Goal: Complete application form

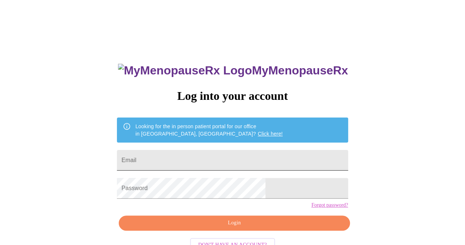
click at [205, 160] on input "Email" at bounding box center [232, 160] width 231 height 21
type input "[EMAIL_ADDRESS][DOMAIN_NAME]"
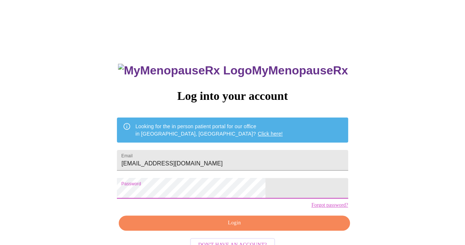
click at [232, 227] on span "Login" at bounding box center [234, 222] width 214 height 9
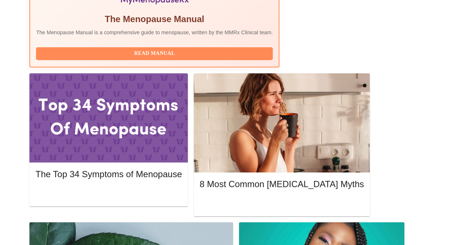
scroll to position [298, 0]
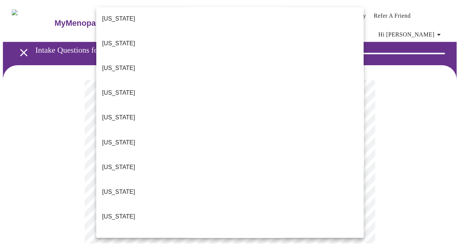
scroll to position [29, 0]
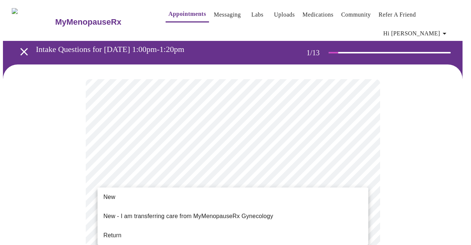
click at [143, 228] on li "Return" at bounding box center [232, 234] width 271 height 13
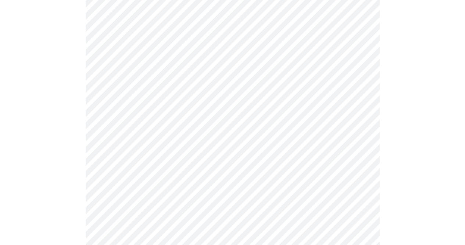
scroll to position [398, 0]
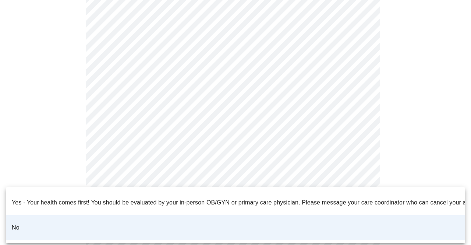
click at [351, 179] on div at bounding box center [235, 122] width 471 height 245
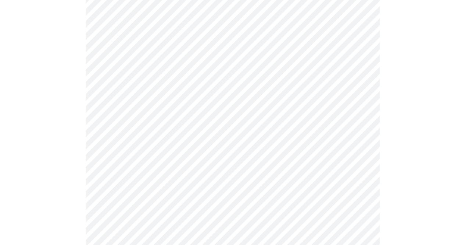
scroll to position [0, 0]
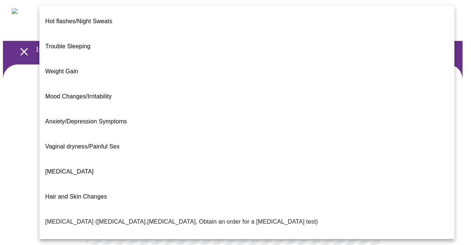
click at [339, 159] on body "MyMenopauseRx Appointments Messaging Labs Uploads Medications Community Refer a…" at bounding box center [235, 229] width 465 height 452
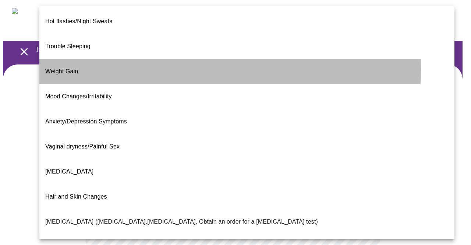
click at [85, 59] on li "Weight Gain" at bounding box center [246, 71] width 415 height 25
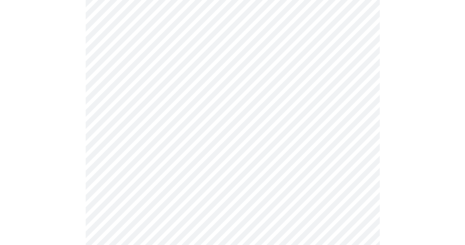
scroll to position [105, 0]
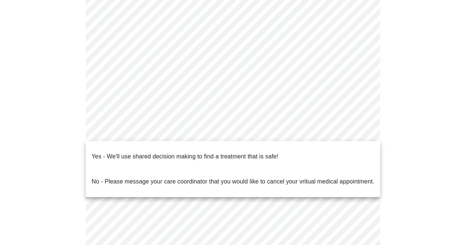
click at [361, 130] on body "MyMenopauseRx Appointments Messaging Labs Uploads Medications Community Refer a…" at bounding box center [235, 121] width 465 height 447
click at [230, 152] on p "Yes - We'll use shared decision making to find a treatment that is safe!" at bounding box center [185, 156] width 186 height 9
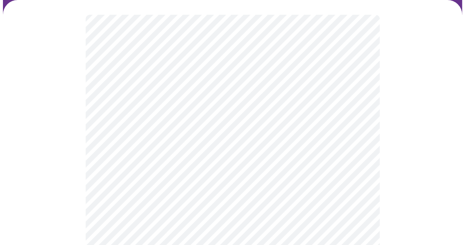
scroll to position [65, 0]
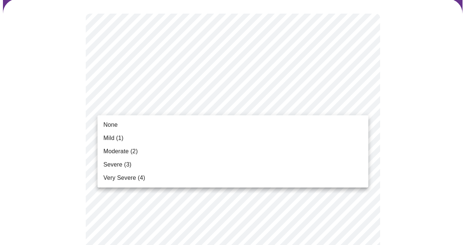
click at [116, 123] on span "None" at bounding box center [110, 124] width 14 height 9
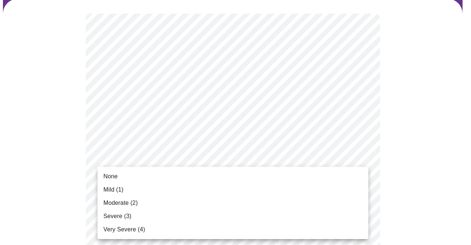
click at [122, 175] on li "None" at bounding box center [232, 175] width 271 height 13
click at [113, 189] on span "Mild (1)" at bounding box center [113, 189] width 20 height 9
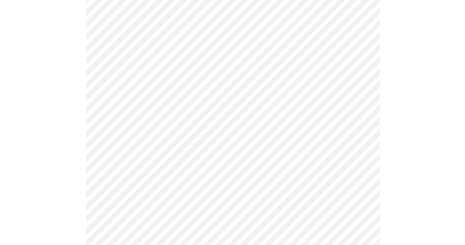
scroll to position [201, 0]
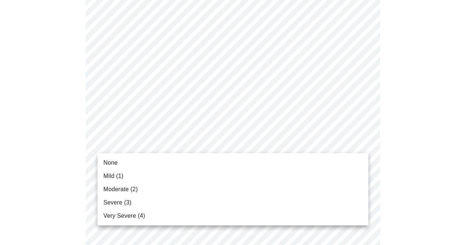
click at [135, 164] on li "None" at bounding box center [232, 162] width 271 height 13
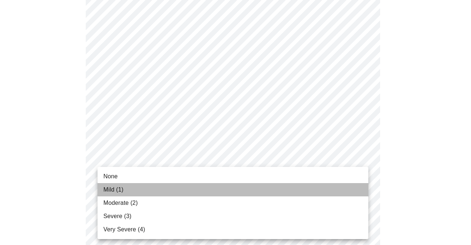
click at [117, 190] on span "Mild (1)" at bounding box center [113, 189] width 20 height 9
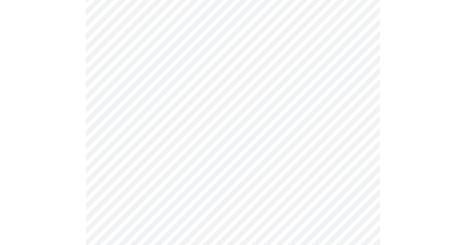
scroll to position [307, 0]
click at [299, 130] on body "MyMenopauseRx Appointments Messaging Labs Uploads Medications Community Refer a…" at bounding box center [232, 164] width 459 height 937
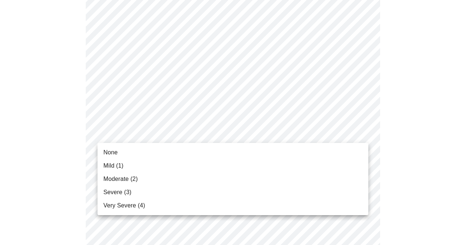
click at [126, 164] on li "Mild (1)" at bounding box center [232, 165] width 271 height 13
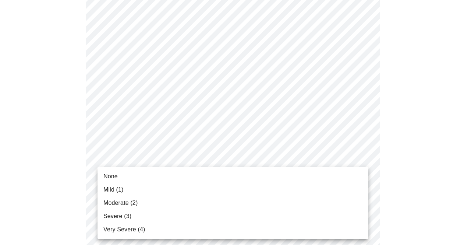
click at [158, 196] on body "MyMenopauseRx Appointments Messaging Labs Uploads Medications Community Refer a…" at bounding box center [235, 159] width 465 height 927
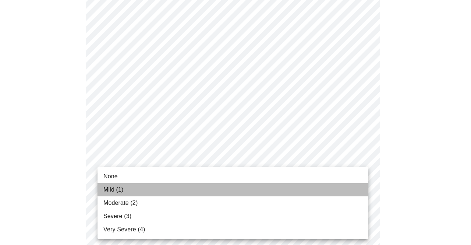
click at [108, 186] on span "Mild (1)" at bounding box center [113, 189] width 20 height 9
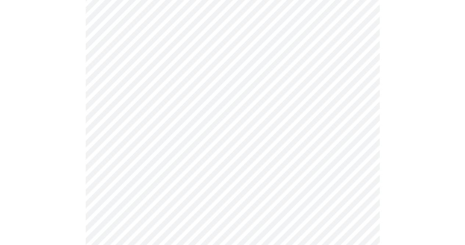
scroll to position [418, 0]
click at [282, 137] on body "MyMenopauseRx Appointments Messaging Labs Uploads Medications Community Refer a…" at bounding box center [235, 43] width 465 height 916
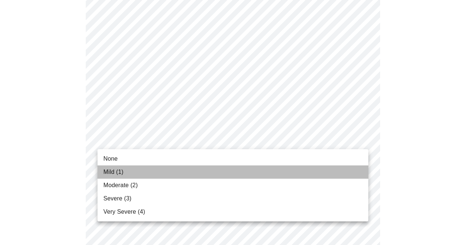
click at [130, 168] on li "Mild (1)" at bounding box center [232, 171] width 271 height 13
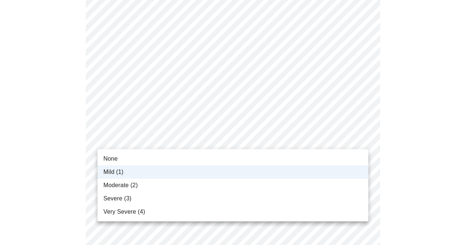
click at [167, 136] on body "MyMenopauseRx Appointments Messaging Labs Uploads Medications Community Refer a…" at bounding box center [235, 38] width 465 height 906
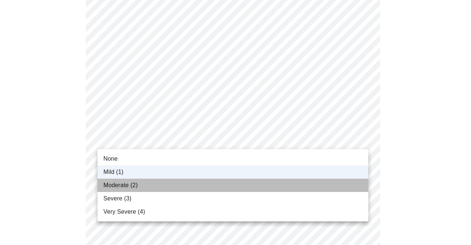
click at [105, 183] on span "Moderate (2)" at bounding box center [120, 185] width 34 height 9
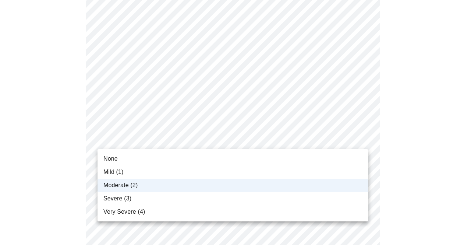
click at [193, 140] on body "MyMenopauseRx Appointments Messaging Labs Uploads Medications Community Refer a…" at bounding box center [235, 38] width 465 height 906
click at [193, 140] on div at bounding box center [235, 122] width 471 height 245
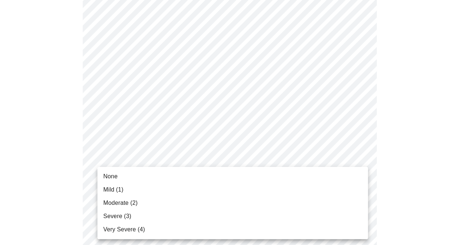
click at [160, 197] on body "MyMenopauseRx Appointments Messaging Labs Uploads Medications Community Refer a…" at bounding box center [232, 38] width 459 height 906
click at [124, 192] on li "Mild (1)" at bounding box center [232, 189] width 271 height 13
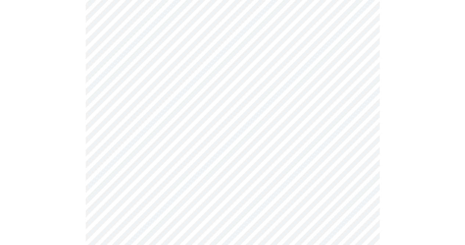
scroll to position [526, 0]
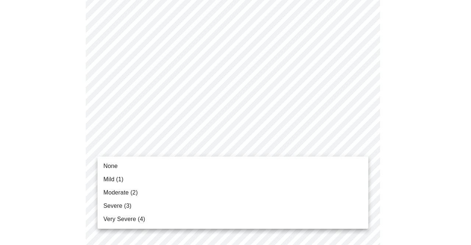
click at [129, 178] on li "Mild (1)" at bounding box center [232, 178] width 271 height 13
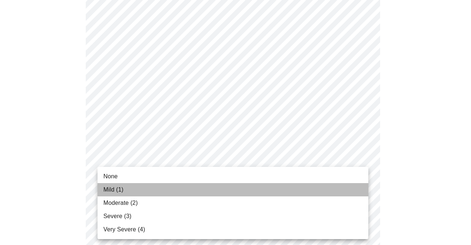
click at [142, 194] on li "Mild (1)" at bounding box center [232, 189] width 271 height 13
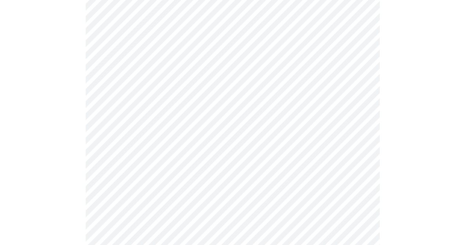
scroll to position [331, 0]
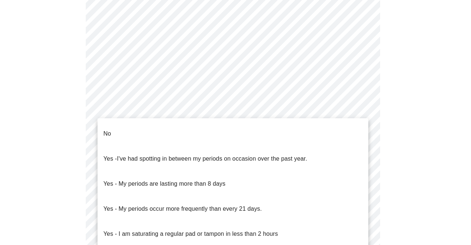
click at [335, 125] on body "MyMenopauseRx Appointments Messaging Labs Uploads Medications Community Refer a…" at bounding box center [235, 39] width 465 height 735
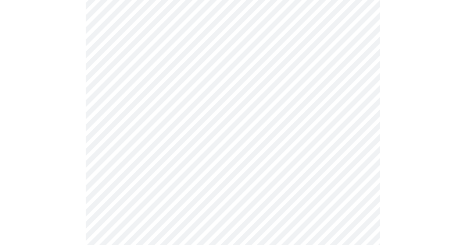
click at [182, 183] on body "MyMenopauseRx Appointments Messaging Labs Uploads Medications Community Refer a…" at bounding box center [232, 37] width 459 height 731
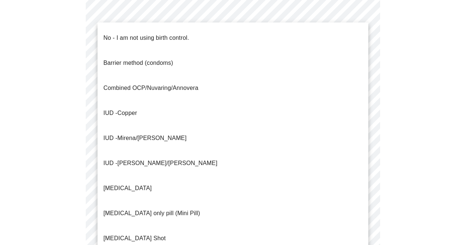
click at [172, 37] on span "No - I am not using birth control." at bounding box center [146, 38] width 86 height 21
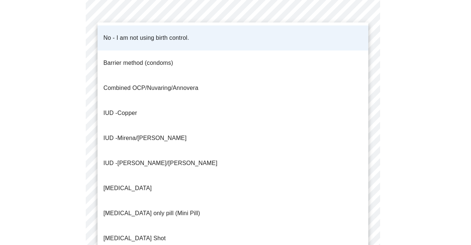
click at [167, 183] on body "MyMenopauseRx Appointments Messaging Labs Uploads Medications Community Refer a…" at bounding box center [235, 35] width 465 height 727
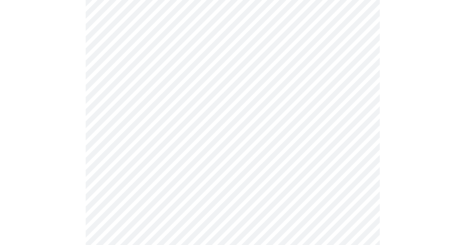
scroll to position [438, 0]
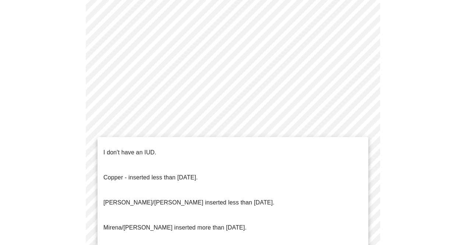
click at [157, 148] on li "I don't have an IUD." at bounding box center [232, 152] width 271 height 25
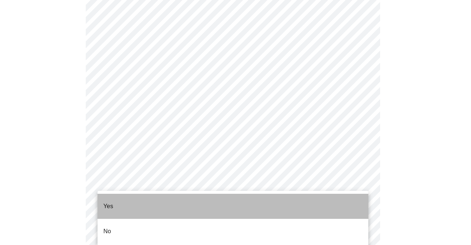
click at [117, 203] on li "Yes" at bounding box center [232, 205] width 271 height 25
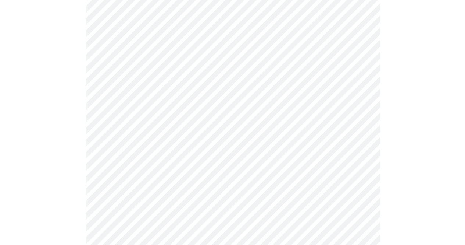
scroll to position [1944, 0]
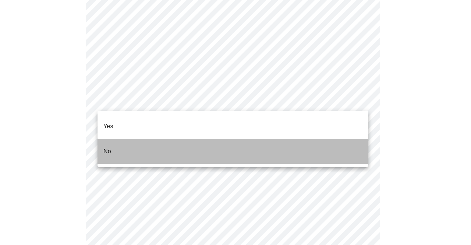
click at [110, 147] on p "No" at bounding box center [107, 151] width 8 height 9
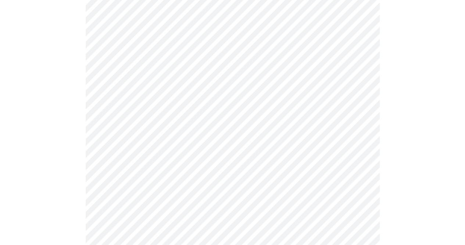
scroll to position [621, 0]
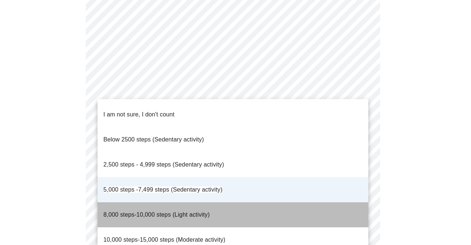
click at [184, 204] on span "8,000 steps-10,000 steps (Light activity)" at bounding box center [156, 214] width 106 height 21
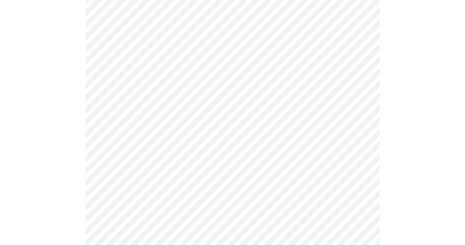
scroll to position [686, 0]
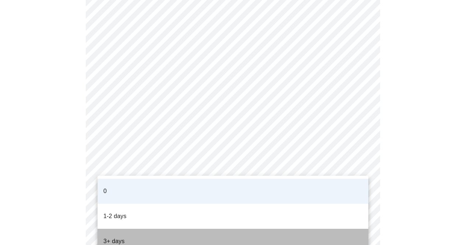
click at [124, 236] on p "3+ days" at bounding box center [113, 240] width 21 height 9
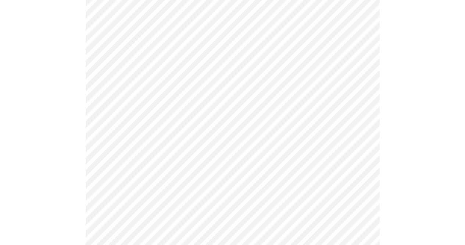
scroll to position [481, 0]
drag, startPoint x: 465, startPoint y: 172, endPoint x: 465, endPoint y: 181, distance: 8.5
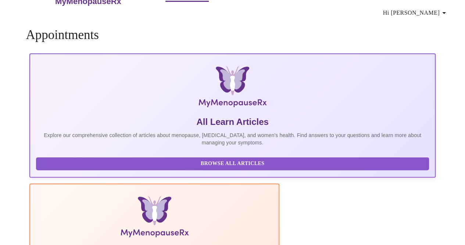
scroll to position [521, 0]
